Goal: Check status: Check status

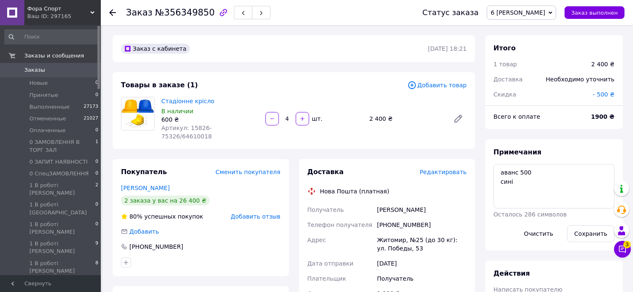
scroll to position [59, 0]
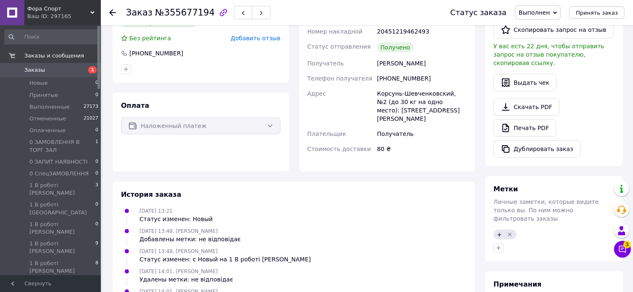
scroll to position [111, 0]
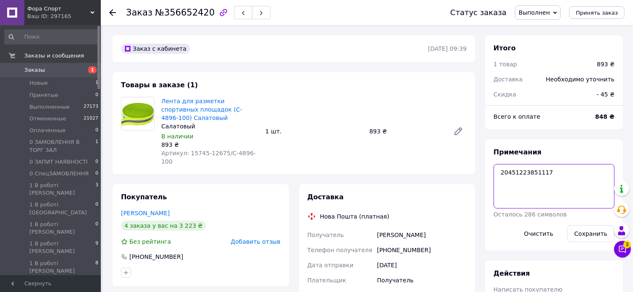
click at [536, 171] on textarea "20451223851117" at bounding box center [553, 186] width 121 height 44
